Goal: Task Accomplishment & Management: Manage account settings

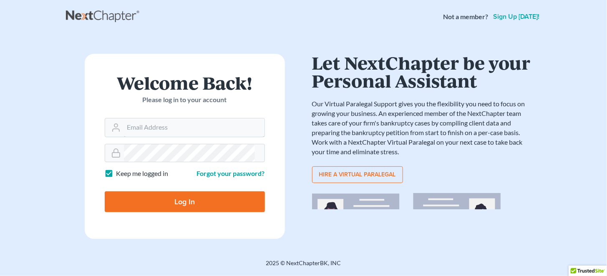
type input "mrodgers@wetzelandmoore.com"
click at [185, 199] on input "Log In" at bounding box center [185, 201] width 160 height 21
type input "Thinking..."
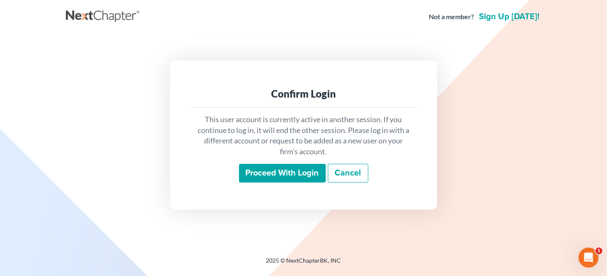
click at [292, 165] on input "Proceed with login" at bounding box center [282, 173] width 87 height 19
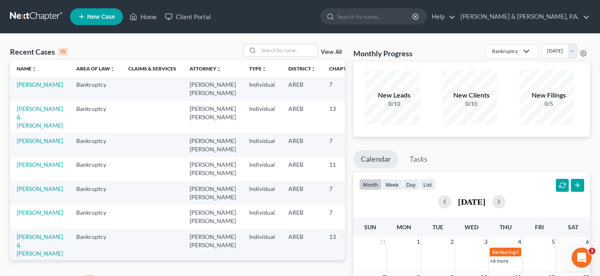
click at [331, 276] on link "View All" at bounding box center [331, 279] width 21 height 6
